Goal: Task Accomplishment & Management: Manage account settings

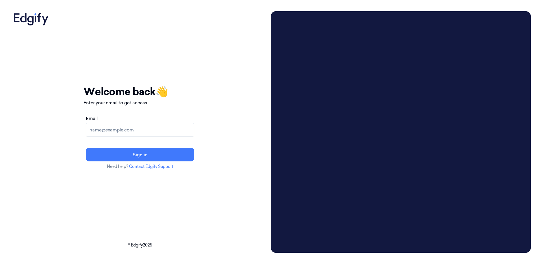
click at [168, 126] on input "Email" at bounding box center [140, 130] width 108 height 14
type input "batelb@edgify.ai"
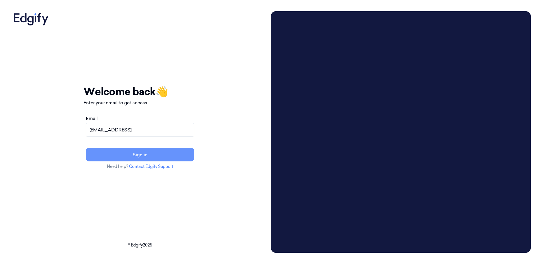
click at [170, 153] on button "Sign in" at bounding box center [140, 155] width 108 height 14
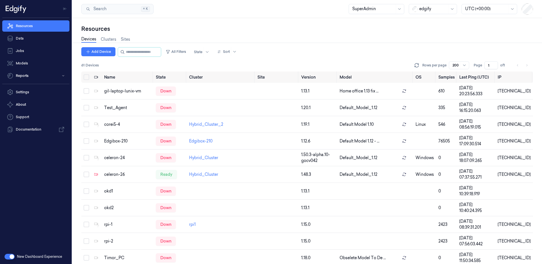
click at [13, 257] on button "button" at bounding box center [10, 257] width 10 height 6
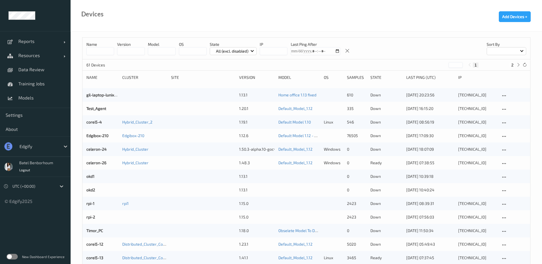
drag, startPoint x: 17, startPoint y: 113, endPoint x: 123, endPoint y: 58, distance: 119.2
click at [17, 113] on span "Settings" at bounding box center [35, 115] width 59 height 6
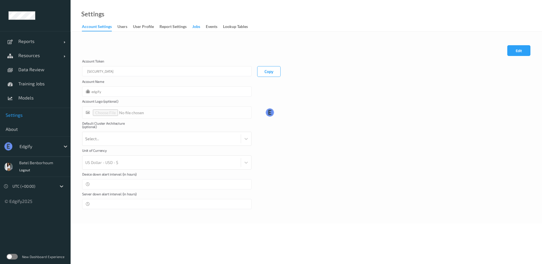
click at [199, 28] on div "Jobs" at bounding box center [196, 27] width 8 height 7
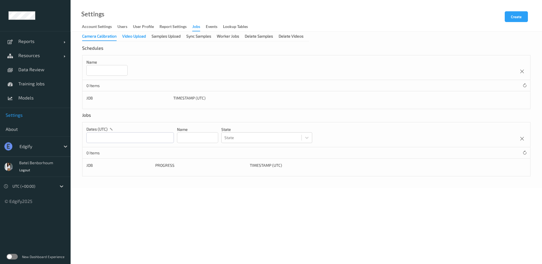
click at [132, 38] on div "Video Upload" at bounding box center [134, 36] width 24 height 7
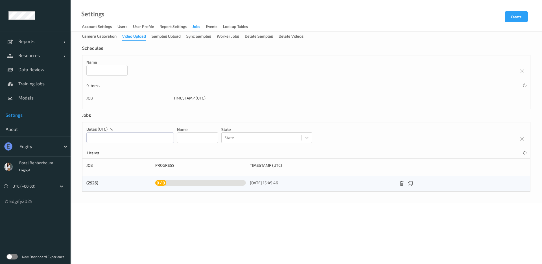
click at [114, 72] on input at bounding box center [106, 70] width 41 height 11
click at [200, 64] on div "Name" at bounding box center [306, 67] width 448 height 25
click at [29, 148] on div at bounding box center [38, 146] width 38 height 7
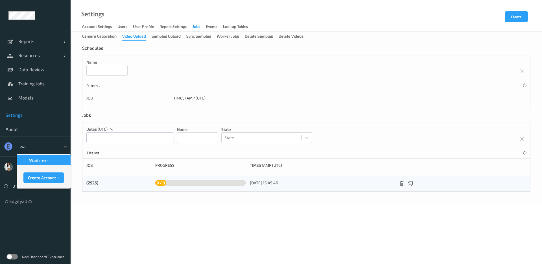
type input "wai"
click at [57, 162] on div "waitrose" at bounding box center [43, 160] width 47 height 6
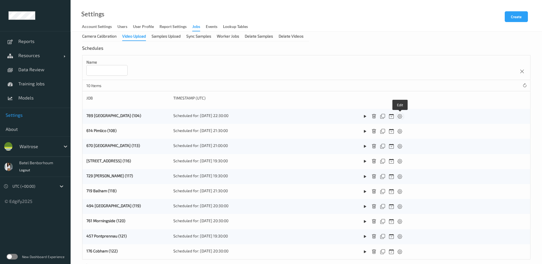
click at [399, 118] on icon at bounding box center [400, 116] width 5 height 5
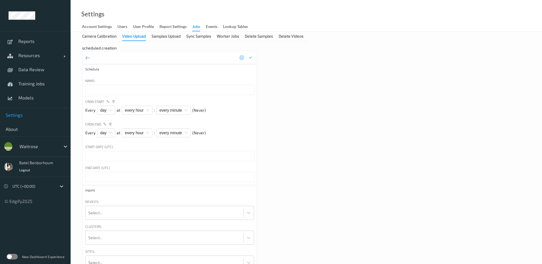
type input "789 [GEOGRAPHIC_DATA]"
type input "[DATE] 1:00 AM"
type input "*"
click at [88, 58] on icon at bounding box center [87, 57] width 5 height 6
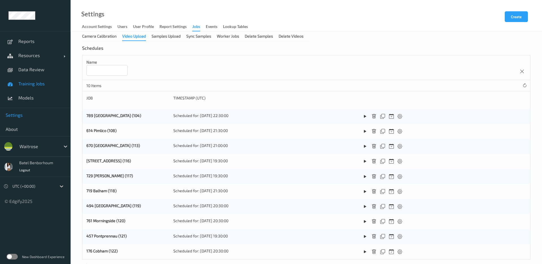
click at [29, 88] on link "Training Jobs" at bounding box center [35, 84] width 71 height 14
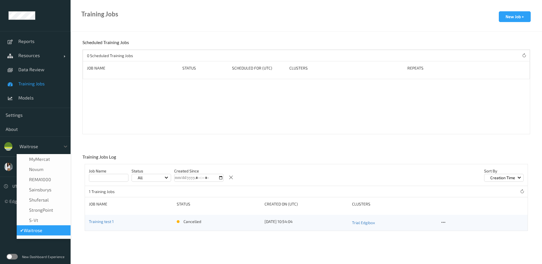
click at [37, 147] on div at bounding box center [38, 146] width 38 height 7
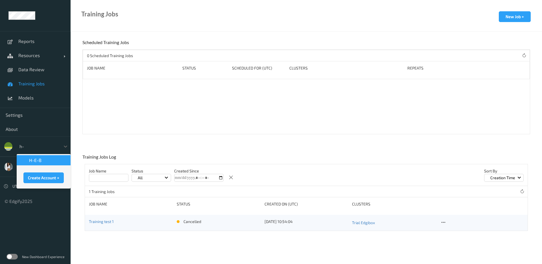
type input "h-e"
click at [33, 159] on span "H-E-B" at bounding box center [35, 160] width 12 height 6
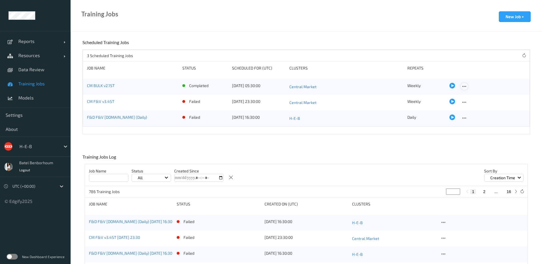
click at [462, 87] on icon at bounding box center [464, 86] width 5 height 5
click at [18, 119] on link "Settings" at bounding box center [35, 115] width 71 height 14
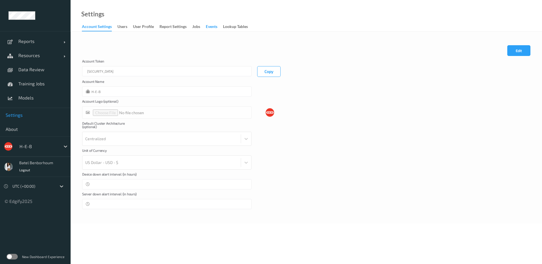
click at [216, 29] on div "events" at bounding box center [212, 27] width 12 height 7
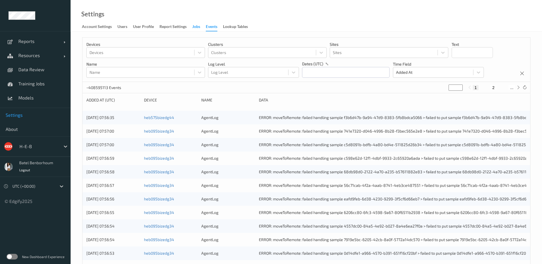
click at [195, 27] on div "Jobs" at bounding box center [196, 27] width 8 height 7
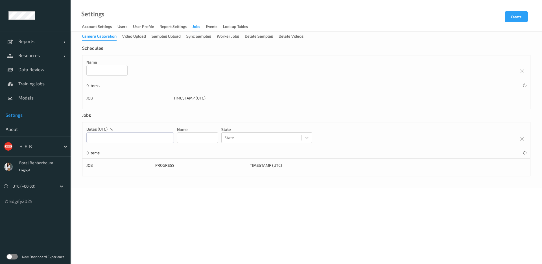
click at [36, 148] on div at bounding box center [38, 146] width 38 height 7
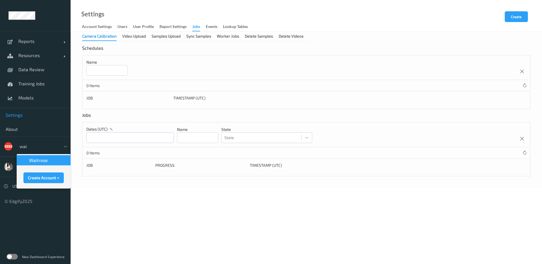
type input "wait"
drag, startPoint x: 32, startPoint y: 160, endPoint x: 24, endPoint y: 161, distance: 8.0
click at [33, 160] on span "waitrose" at bounding box center [38, 160] width 19 height 6
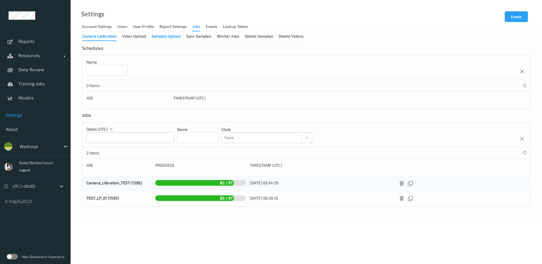
click at [169, 36] on div "Samples Upload" at bounding box center [166, 36] width 29 height 7
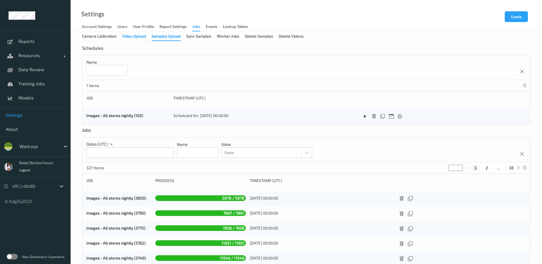
click at [133, 38] on div "Video Upload" at bounding box center [134, 36] width 24 height 7
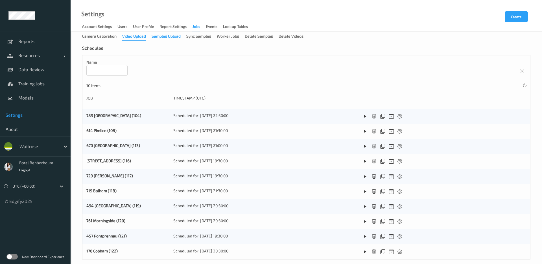
click at [161, 38] on div "Samples Upload" at bounding box center [166, 36] width 29 height 7
